Goal: Navigation & Orientation: Find specific page/section

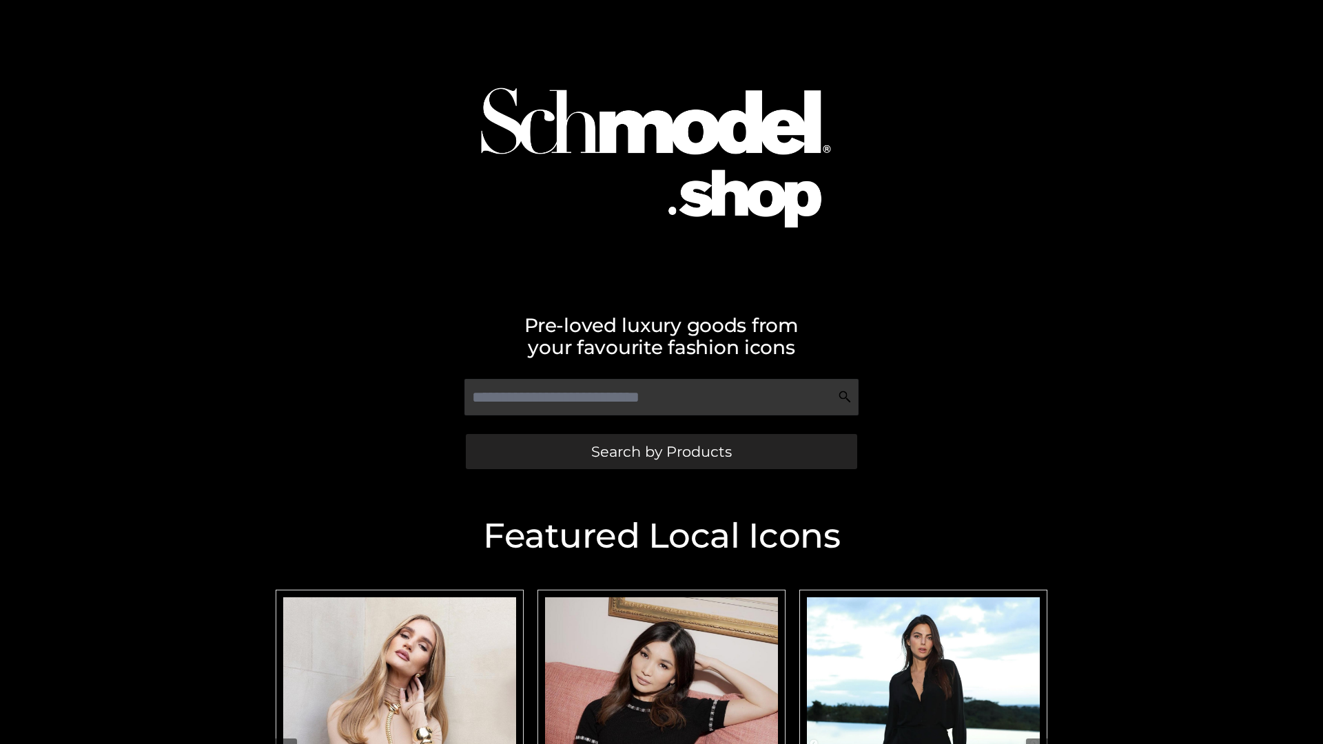
click at [661, 451] on span "Search by Products" at bounding box center [661, 452] width 141 height 14
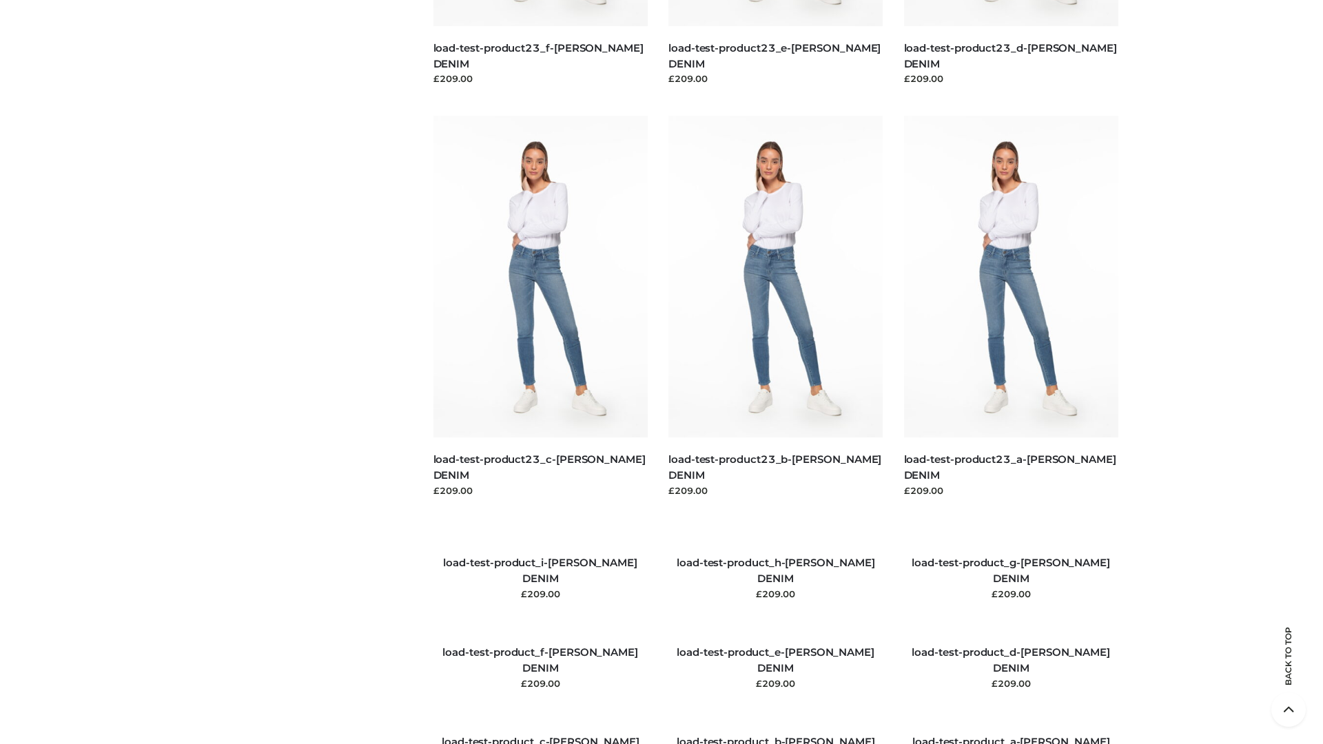
scroll to position [1581, 0]
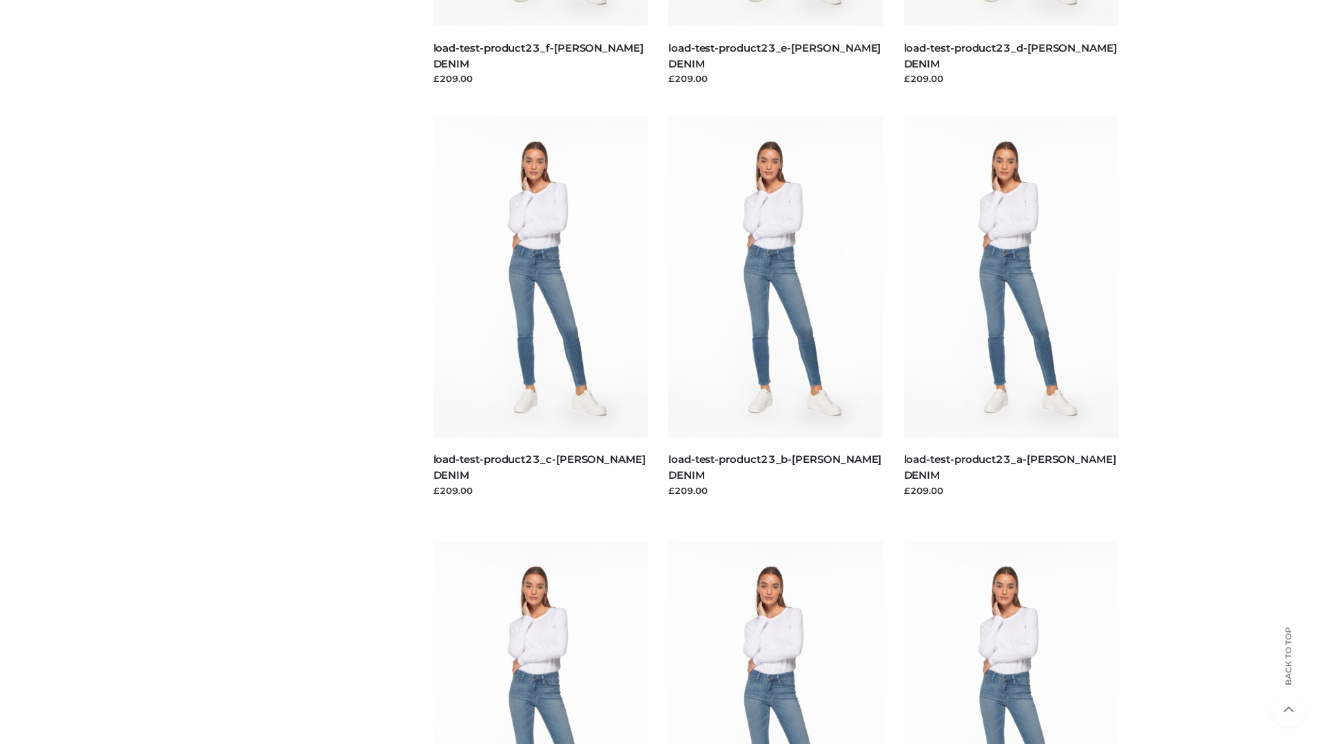
scroll to position [1209, 0]
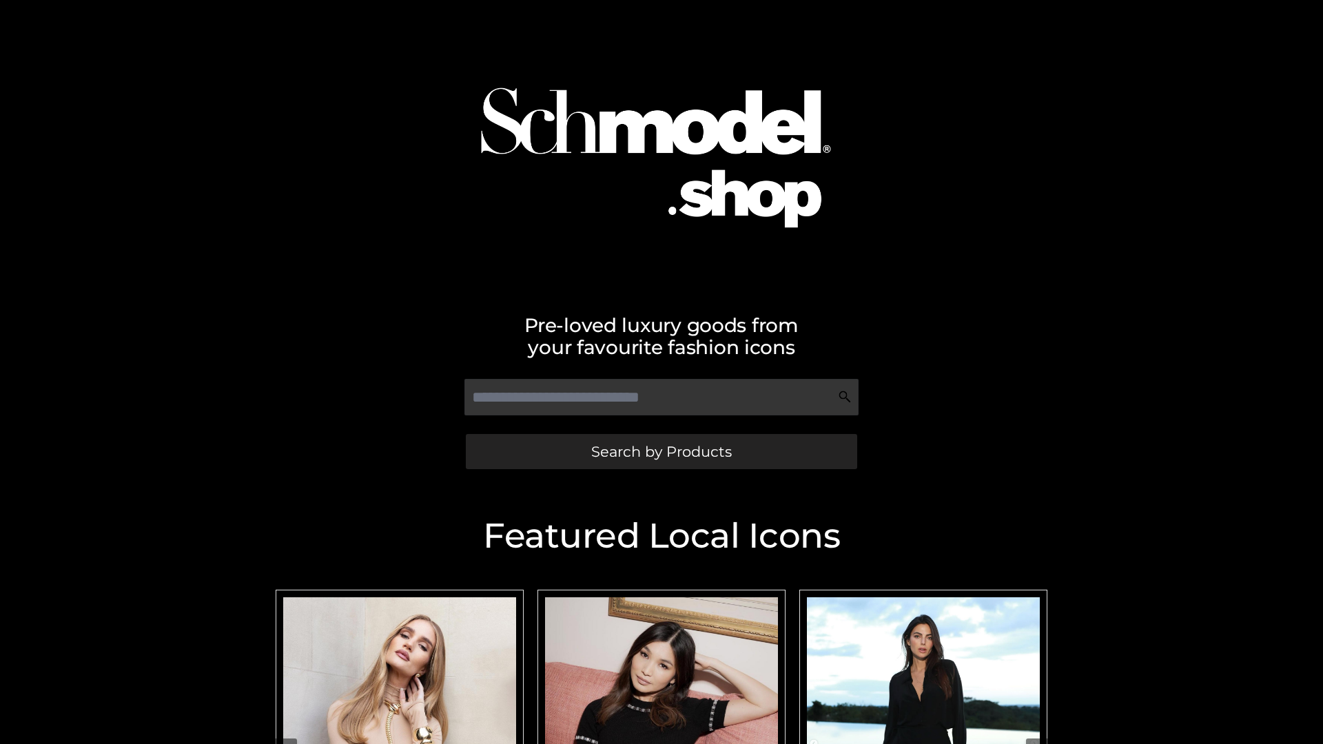
click at [661, 451] on span "Search by Products" at bounding box center [661, 452] width 141 height 14
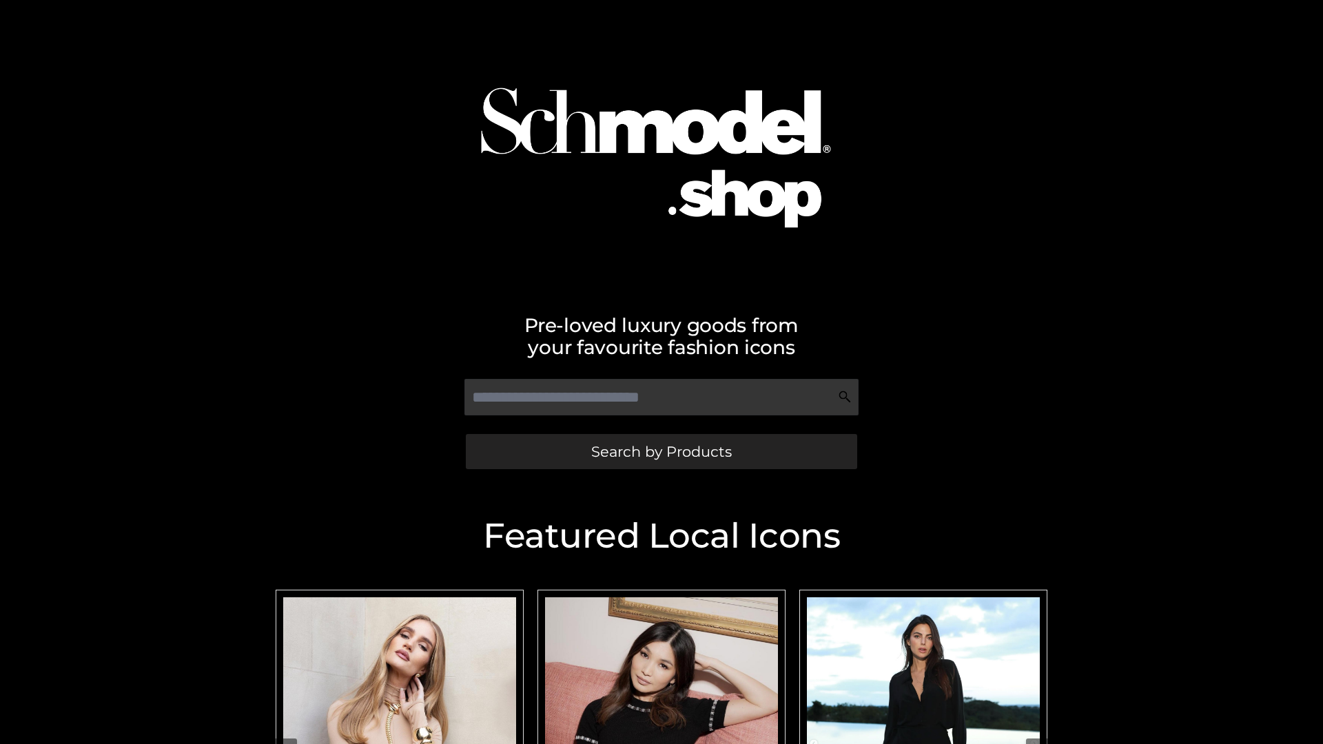
click at [661, 451] on span "Search by Products" at bounding box center [661, 452] width 141 height 14
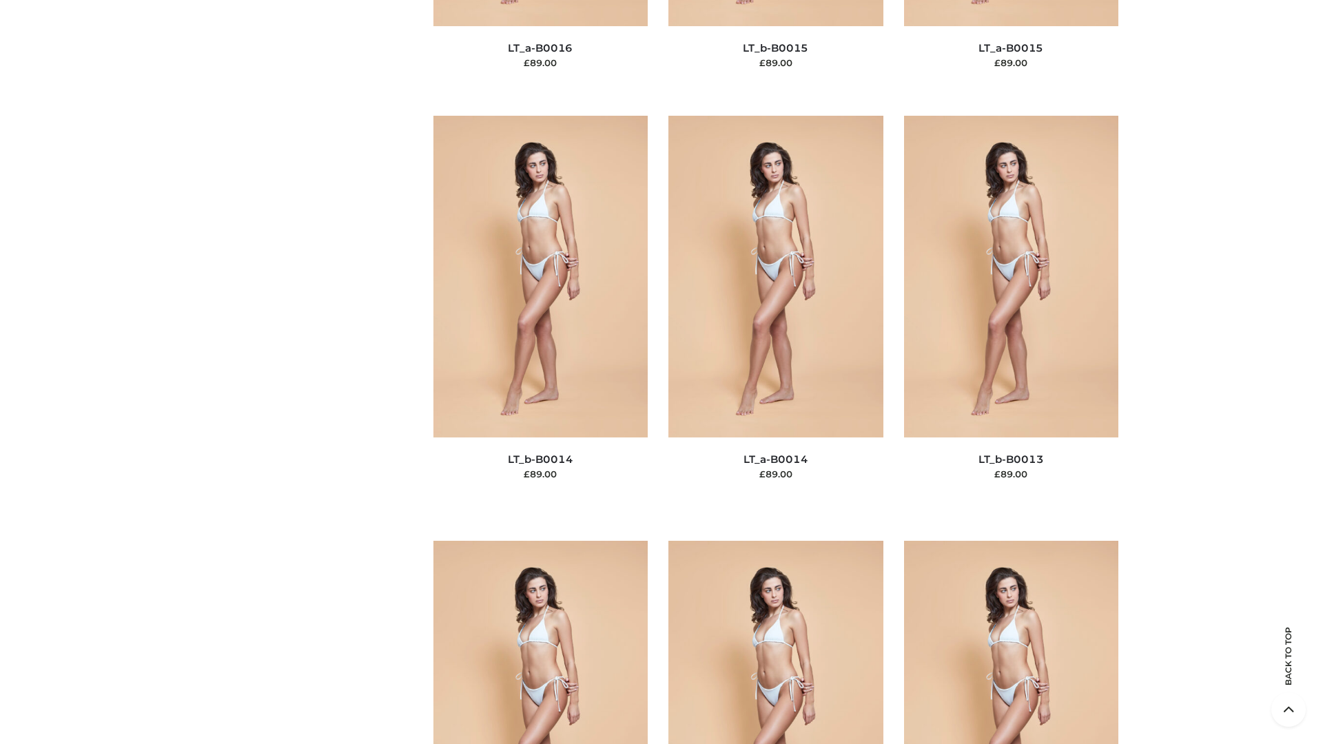
scroll to position [4901, 0]
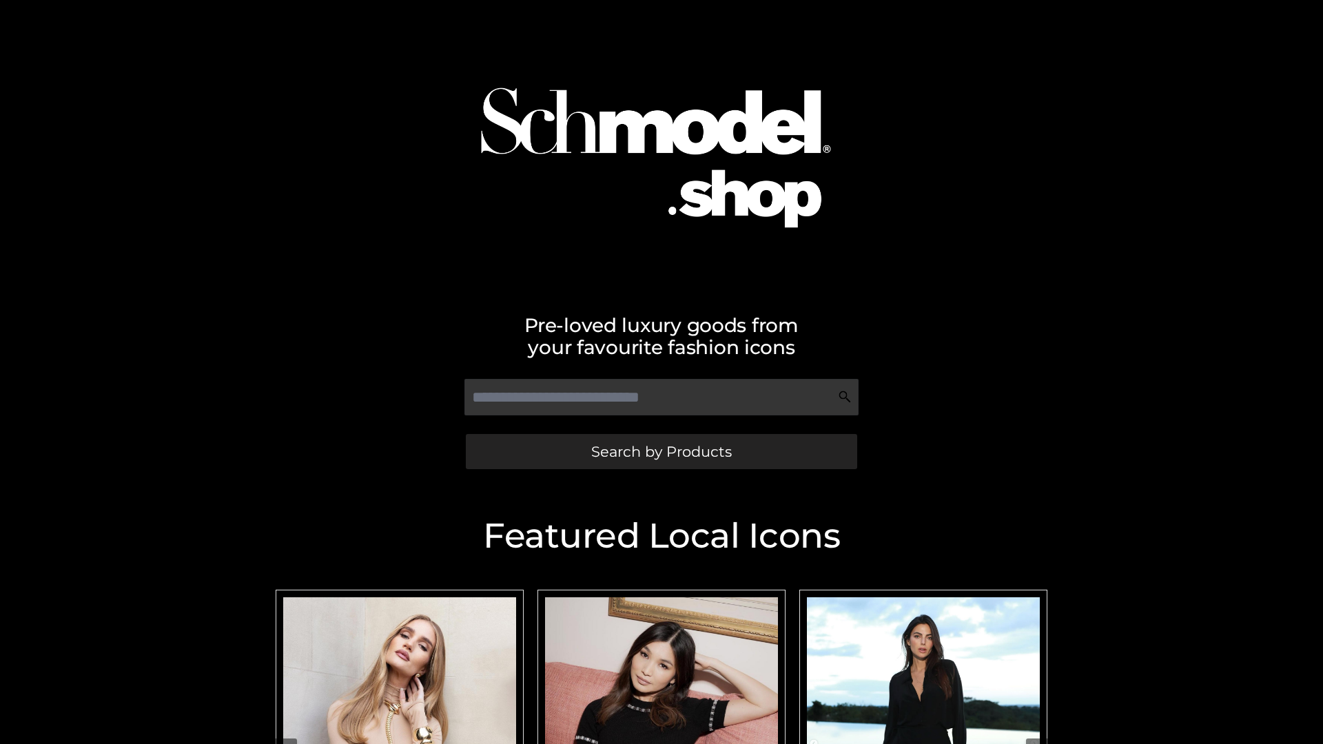
click at [661, 451] on span "Search by Products" at bounding box center [661, 452] width 141 height 14
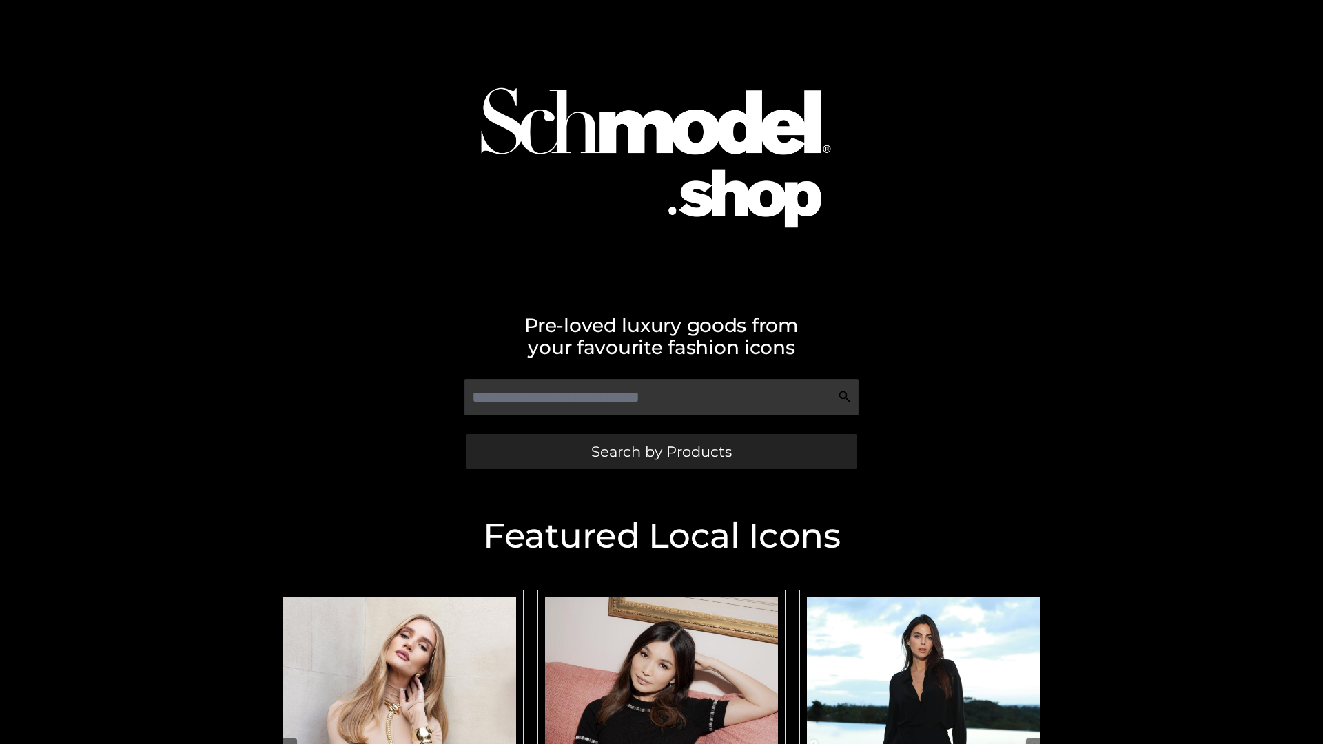
click at [661, 451] on span "Search by Products" at bounding box center [661, 452] width 141 height 14
